Goal: Task Accomplishment & Management: Manage account settings

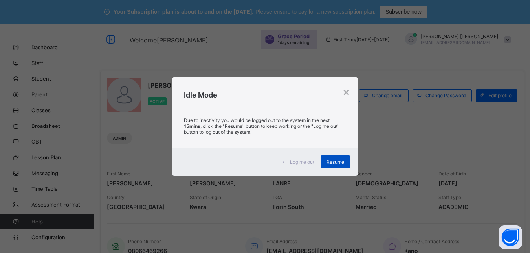
click at [346, 158] on div "Resume" at bounding box center [335, 161] width 29 height 13
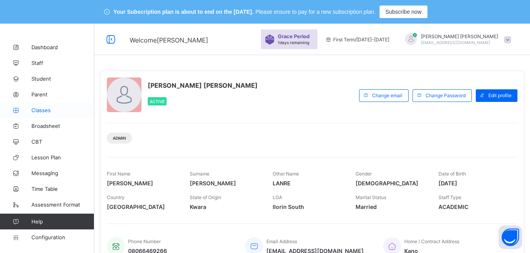
click at [40, 110] on span "Classes" at bounding box center [62, 110] width 63 height 6
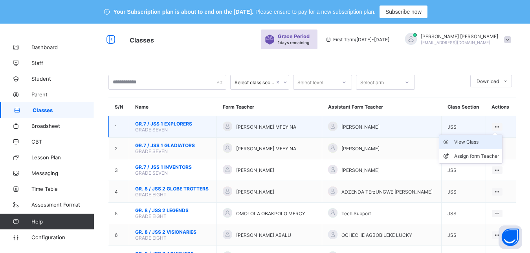
click at [482, 146] on div "View Class" at bounding box center [477, 142] width 45 height 8
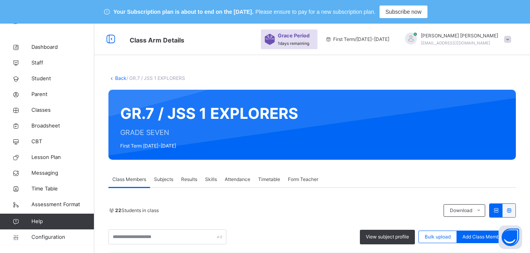
click at [122, 79] on link "Back" at bounding box center [120, 78] width 11 height 6
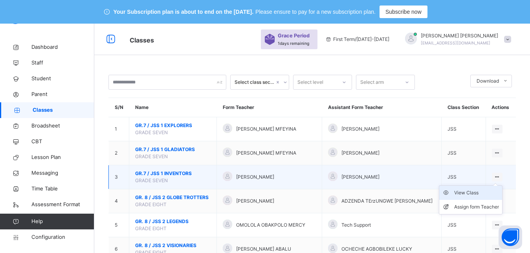
click at [492, 197] on div "View Class" at bounding box center [477, 193] width 45 height 8
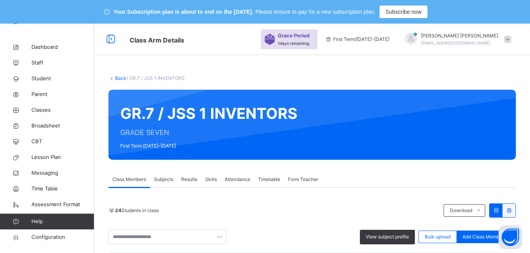
click at [119, 77] on link "Back" at bounding box center [120, 78] width 11 height 6
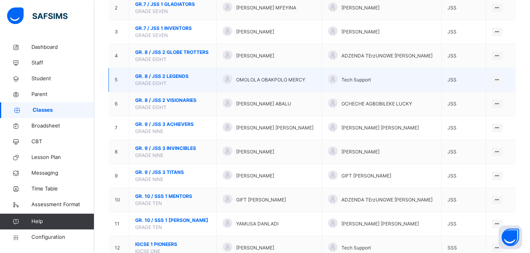
scroll to position [145, 0]
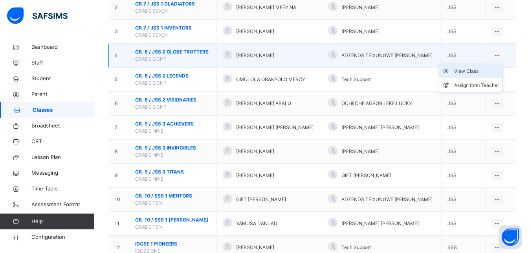
click at [488, 75] on div "View Class" at bounding box center [477, 71] width 45 height 8
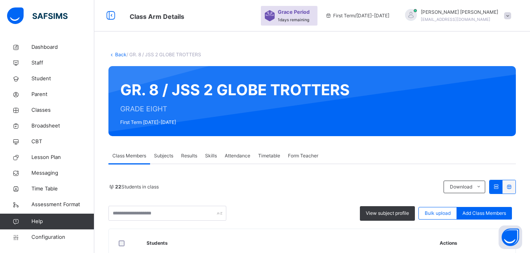
click at [119, 56] on link "Back" at bounding box center [120, 55] width 11 height 6
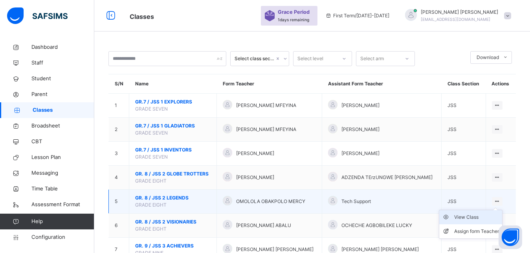
click at [473, 221] on div "View Class" at bounding box center [477, 217] width 45 height 8
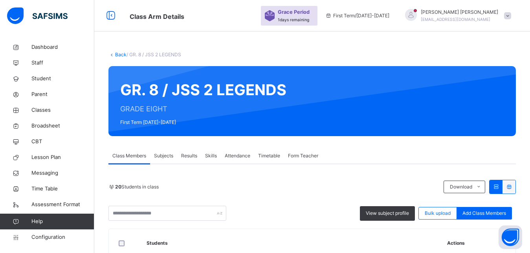
click at [118, 55] on link "Back" at bounding box center [120, 55] width 11 height 6
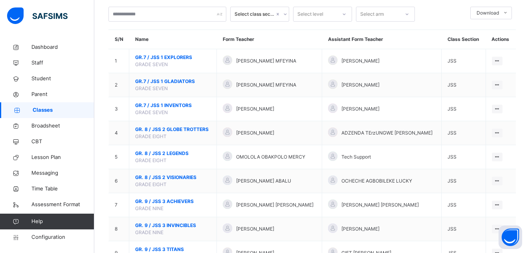
scroll to position [76, 0]
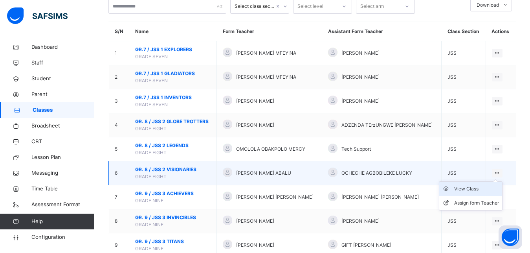
click at [484, 193] on div "View Class" at bounding box center [477, 189] width 45 height 8
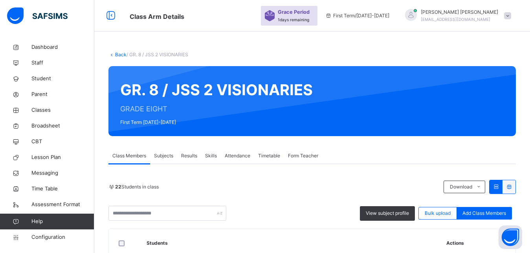
click at [119, 56] on link "Back" at bounding box center [120, 55] width 11 height 6
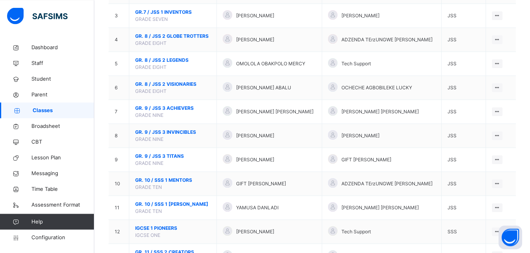
scroll to position [166, 0]
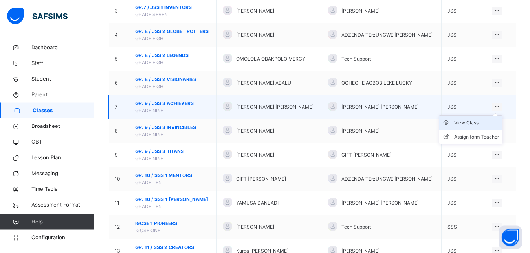
click at [488, 127] on div "View Class" at bounding box center [477, 123] width 45 height 8
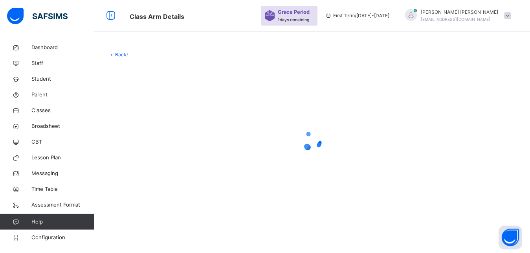
scroll to position [24, 0]
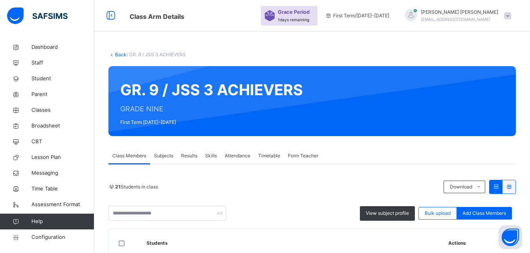
click at [118, 56] on link "Back" at bounding box center [120, 55] width 11 height 6
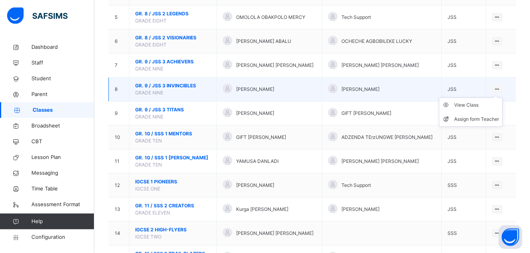
scroll to position [208, 0]
click at [491, 109] on div "View Class" at bounding box center [477, 105] width 45 height 8
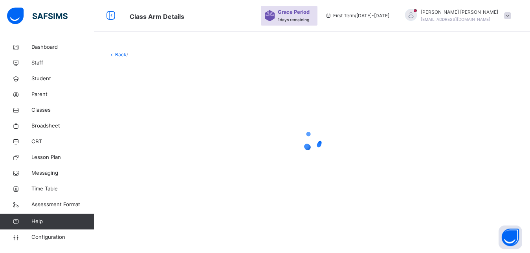
scroll to position [24, 0]
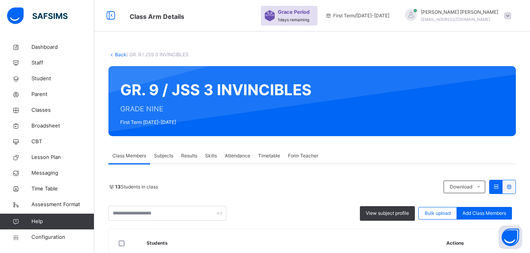
click at [117, 54] on link "Back" at bounding box center [120, 55] width 11 height 6
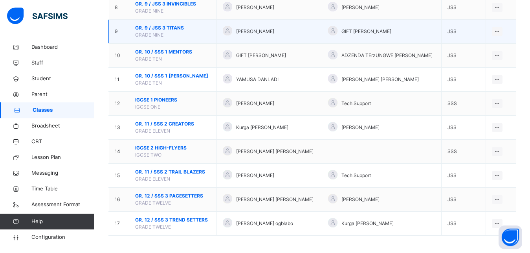
scroll to position [290, 0]
click at [494, 51] on div "View Class" at bounding box center [477, 47] width 45 height 8
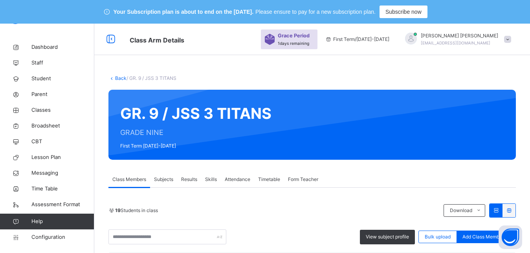
click at [122, 80] on link "Back" at bounding box center [120, 78] width 11 height 6
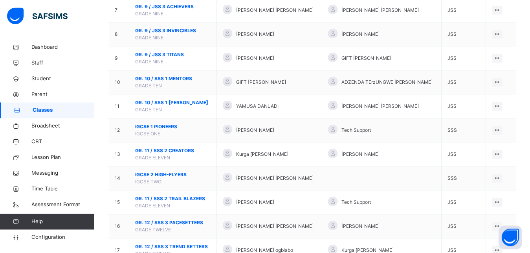
scroll to position [288, 0]
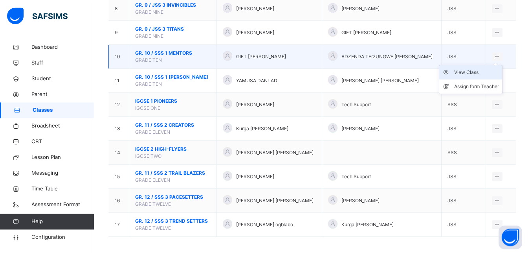
click at [486, 76] on div "View Class" at bounding box center [477, 72] width 45 height 8
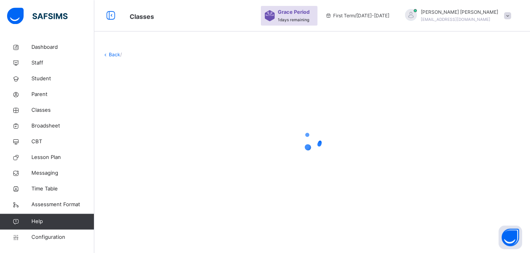
scroll to position [24, 0]
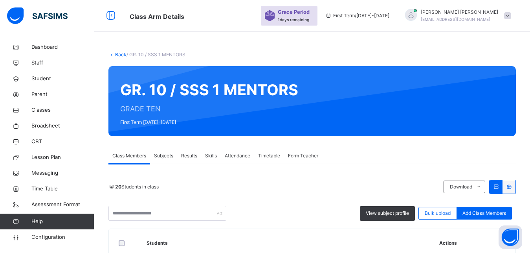
click at [120, 54] on link "Back" at bounding box center [120, 55] width 11 height 6
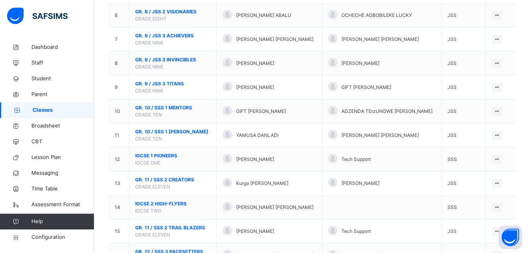
scroll to position [247, 0]
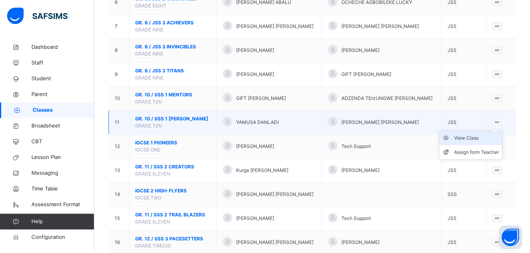
click at [491, 142] on div "View Class" at bounding box center [477, 138] width 45 height 8
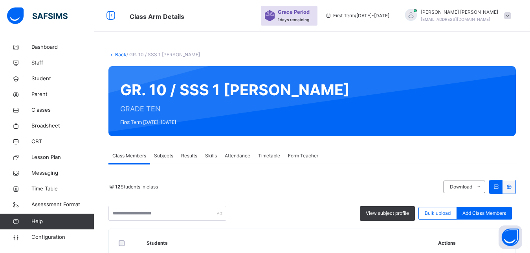
click at [122, 55] on link "Back" at bounding box center [120, 55] width 11 height 6
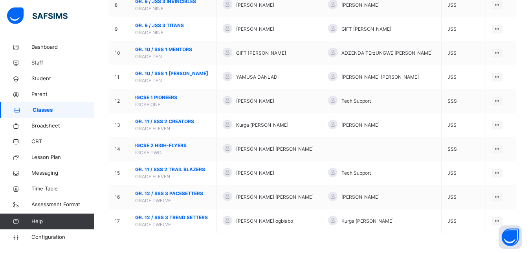
scroll to position [299, 0]
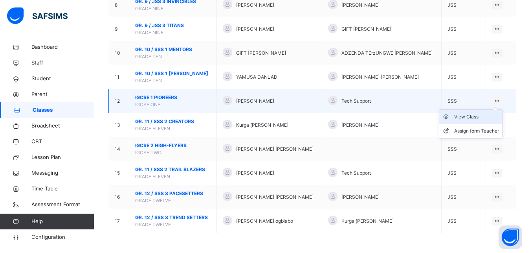
click at [487, 116] on div "View Class" at bounding box center [477, 117] width 45 height 8
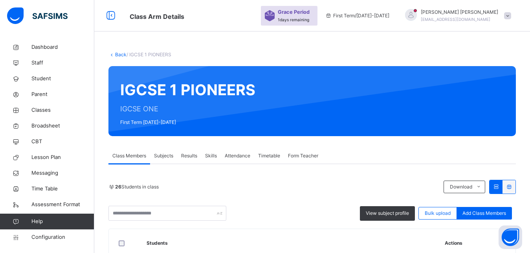
click at [121, 54] on link "Back" at bounding box center [120, 55] width 11 height 6
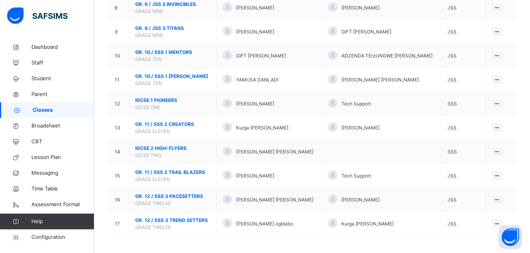
scroll to position [299, 0]
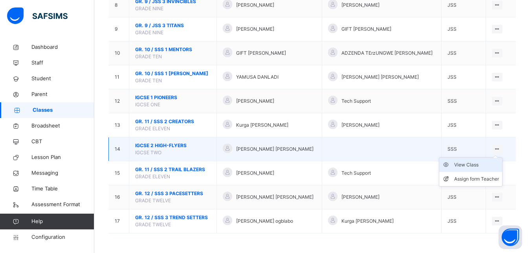
click at [487, 166] on div "View Class" at bounding box center [477, 165] width 45 height 8
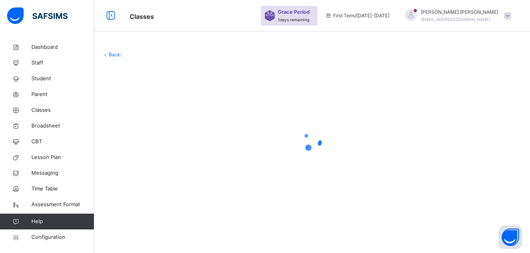
scroll to position [24, 0]
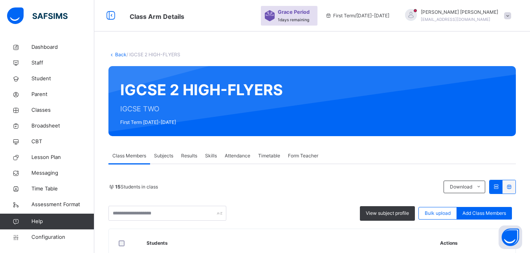
click at [118, 55] on link "Back" at bounding box center [120, 55] width 11 height 6
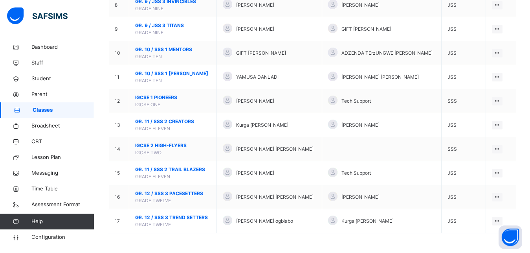
scroll to position [299, 0]
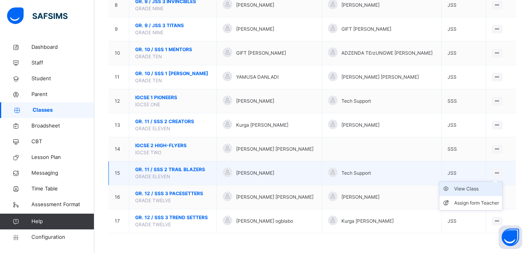
click at [486, 189] on div "View Class" at bounding box center [477, 189] width 45 height 8
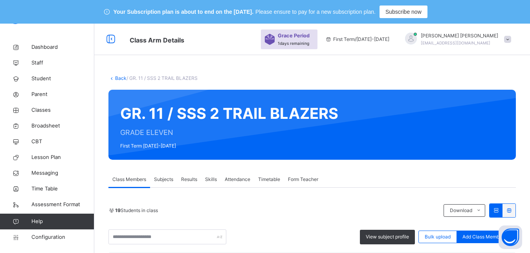
click at [121, 77] on link "Back" at bounding box center [120, 78] width 11 height 6
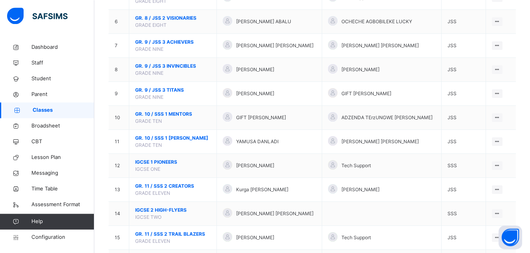
scroll to position [299, 0]
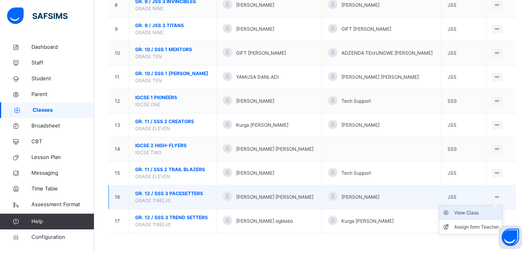
click at [484, 212] on div "View Class" at bounding box center [477, 213] width 45 height 8
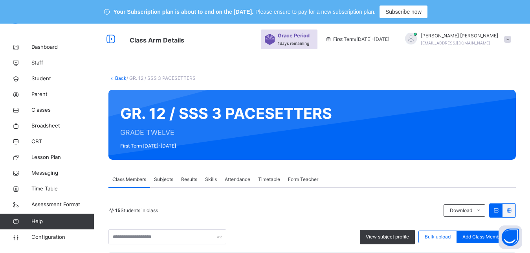
click at [122, 78] on link "Back" at bounding box center [120, 78] width 11 height 6
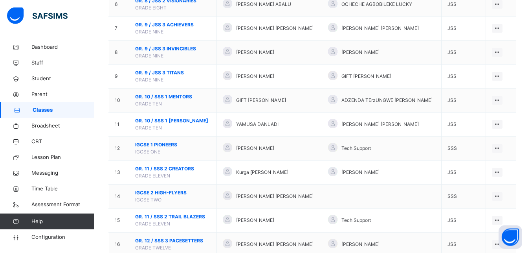
scroll to position [299, 0]
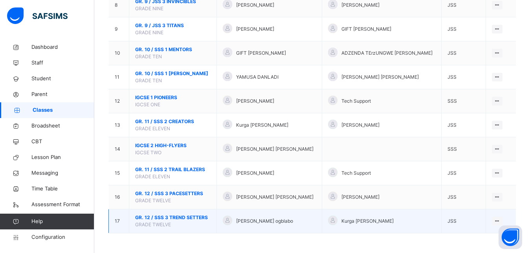
click at [207, 219] on span "GR. 12 / SSS 3 TREND SETTERS" at bounding box center [172, 217] width 75 height 7
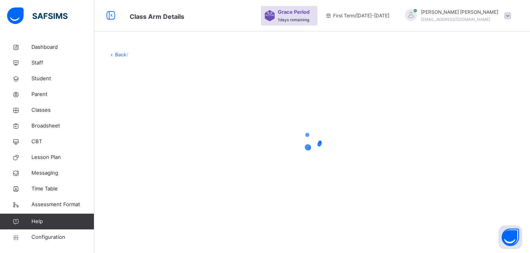
scroll to position [24, 0]
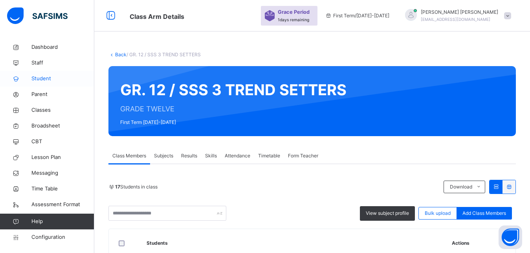
click at [52, 83] on link "Student" at bounding box center [47, 79] width 94 height 16
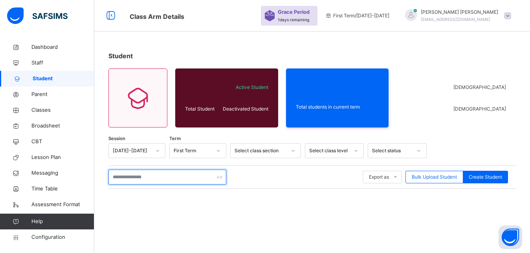
click at [129, 179] on input "text" at bounding box center [168, 176] width 118 height 15
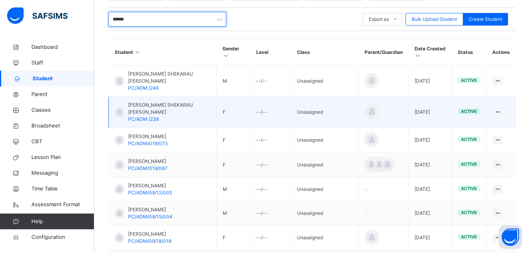
scroll to position [182, 0]
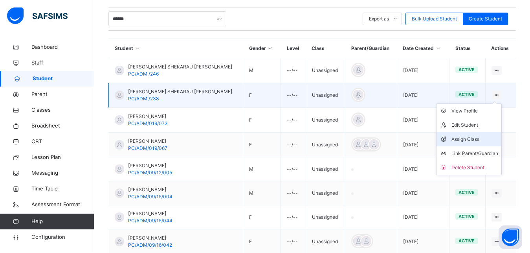
click at [479, 139] on div "Assign Class" at bounding box center [475, 139] width 47 height 8
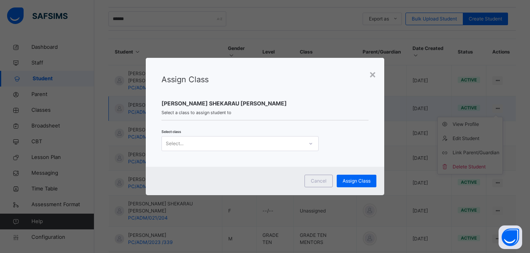
click at [310, 142] on icon at bounding box center [311, 144] width 5 height 8
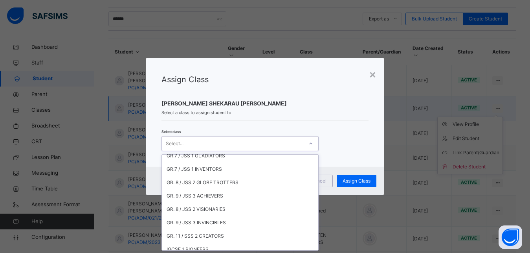
scroll to position [132, 0]
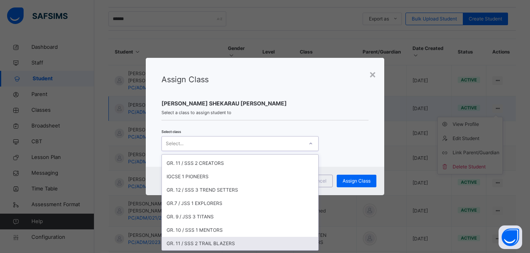
click at [236, 239] on div "GR. 11 / SSS 2 TRAIL BLAZERS" at bounding box center [240, 243] width 157 height 13
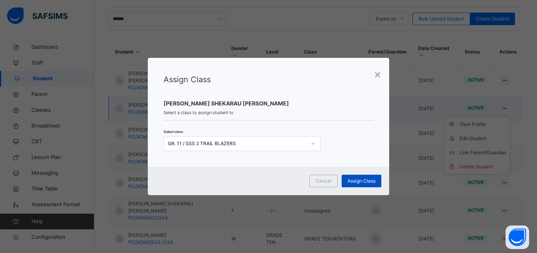
click at [369, 182] on span "Assign Class" at bounding box center [362, 180] width 28 height 7
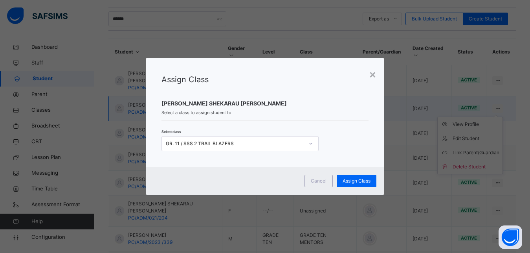
click at [356, 112] on span "Select a class to assign student to" at bounding box center [265, 112] width 207 height 7
click at [355, 183] on span "Assign Class" at bounding box center [357, 180] width 28 height 7
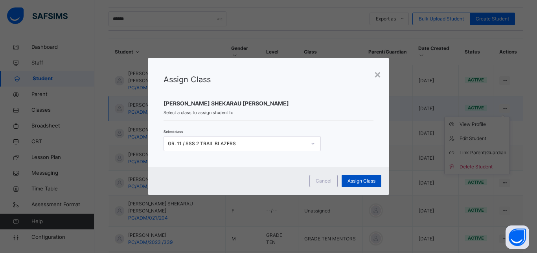
click at [362, 186] on div "Assign Class" at bounding box center [362, 181] width 40 height 13
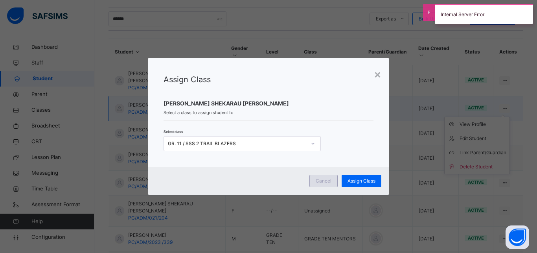
click at [317, 176] on div "Cancel" at bounding box center [323, 181] width 28 height 13
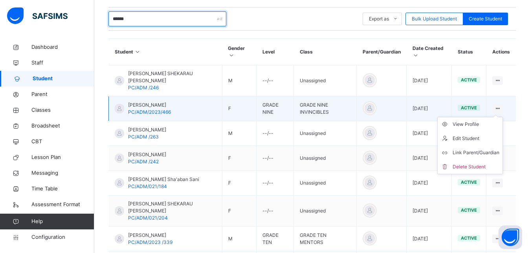
click at [138, 20] on input "******" at bounding box center [168, 18] width 118 height 15
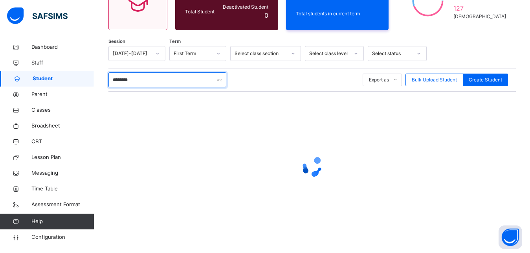
scroll to position [121, 0]
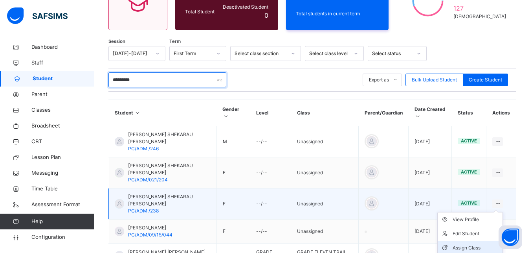
type input "*********"
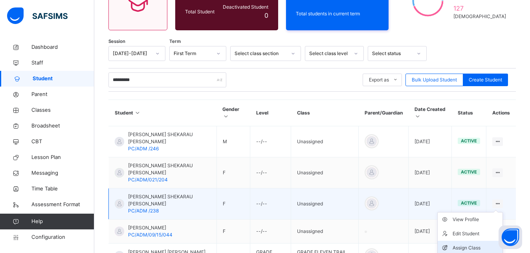
click at [482, 245] on div "Assign Class" at bounding box center [476, 248] width 47 height 8
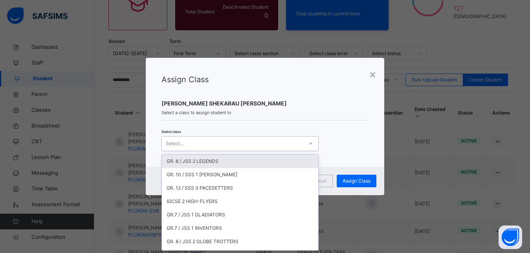
click at [300, 144] on div "Select..." at bounding box center [233, 143] width 142 height 12
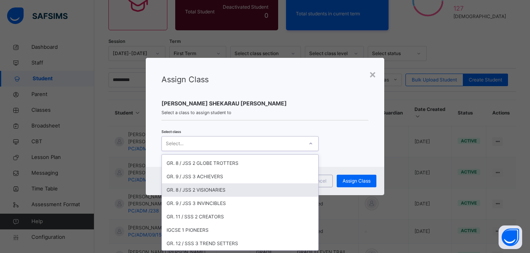
scroll to position [132, 0]
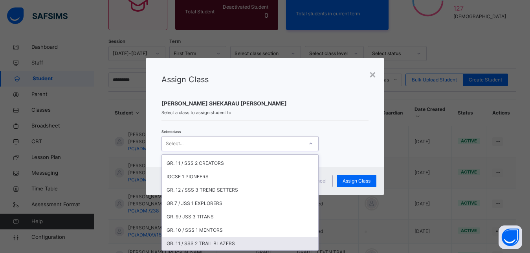
click at [249, 241] on div "GR. 11 / SSS 2 TRAIL BLAZERS" at bounding box center [240, 243] width 157 height 13
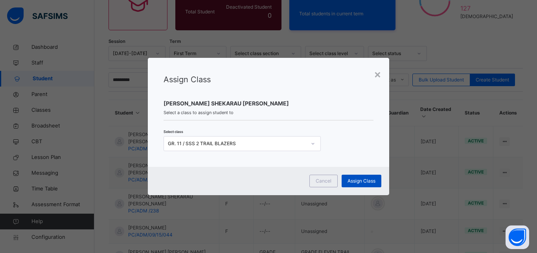
click at [353, 179] on span "Assign Class" at bounding box center [362, 180] width 28 height 7
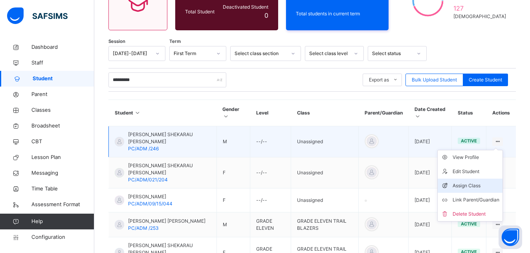
click at [482, 185] on div "Assign Class" at bounding box center [476, 186] width 47 height 8
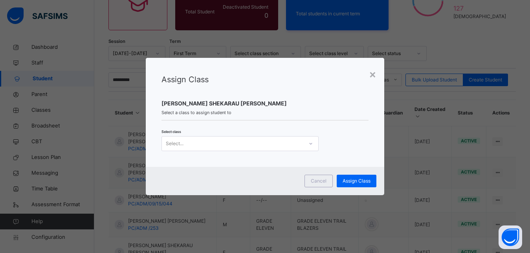
click at [304, 144] on div at bounding box center [310, 143] width 13 height 13
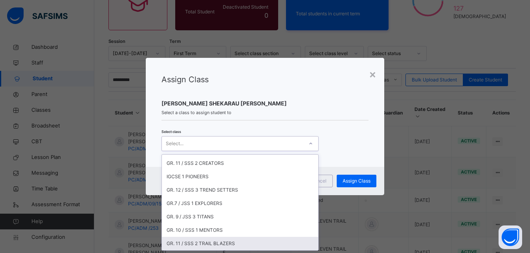
click at [257, 241] on div "GR. 11 / SSS 2 TRAIL BLAZERS" at bounding box center [240, 243] width 157 height 13
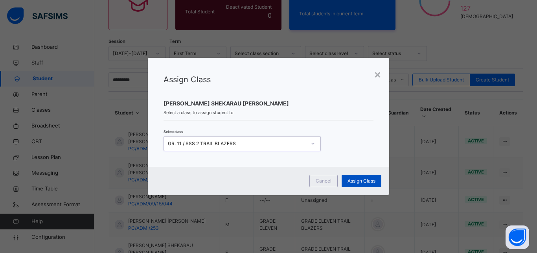
click at [353, 181] on span "Assign Class" at bounding box center [362, 180] width 28 height 7
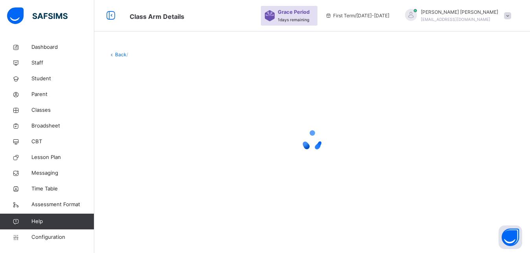
scroll to position [24, 0]
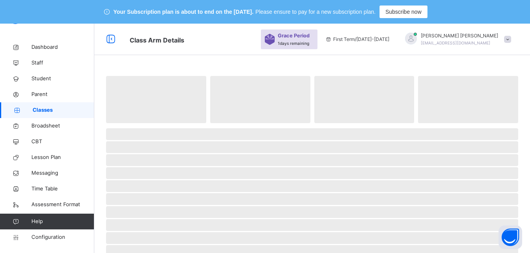
scroll to position [24, 0]
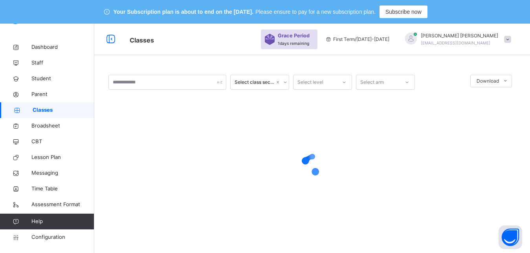
scroll to position [24, 0]
